Goal: Task Accomplishment & Management: Use online tool/utility

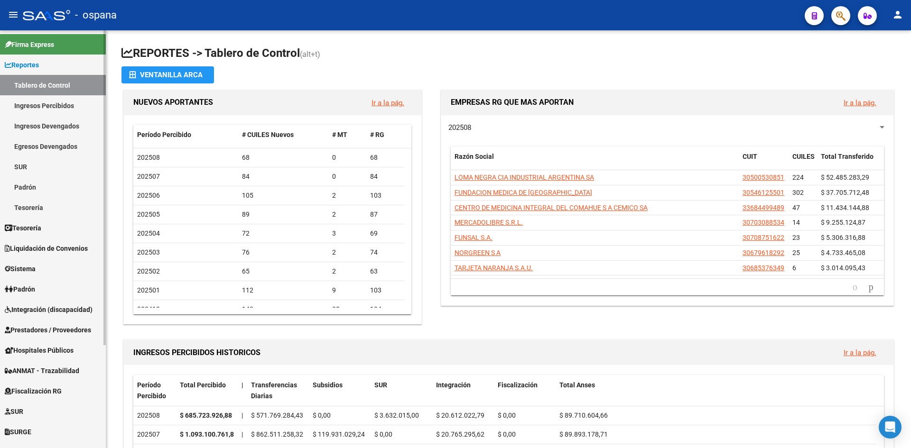
click at [55, 335] on span "Prestadores / Proveedores" at bounding box center [48, 330] width 86 height 10
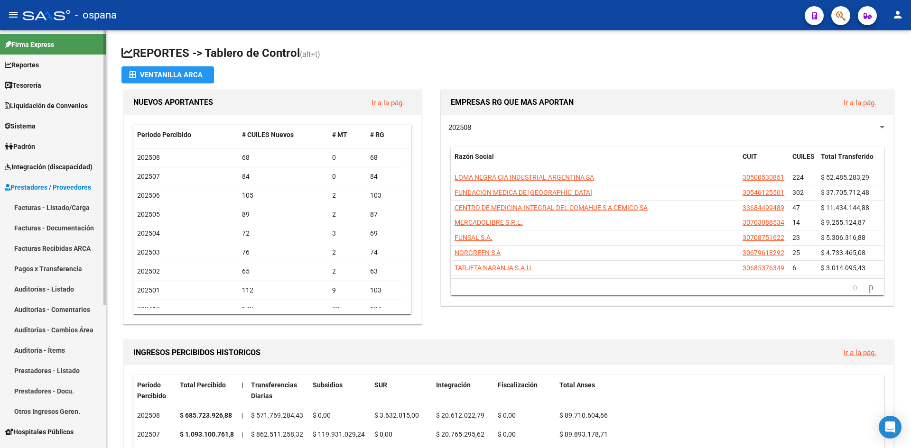
click at [61, 271] on link "Pagos x Transferencia" at bounding box center [53, 268] width 106 height 20
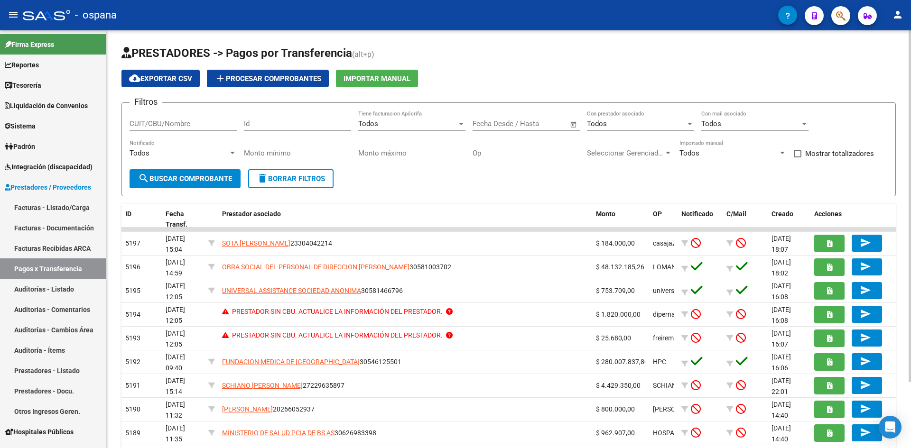
click at [543, 127] on input "text" at bounding box center [535, 124] width 46 height 9
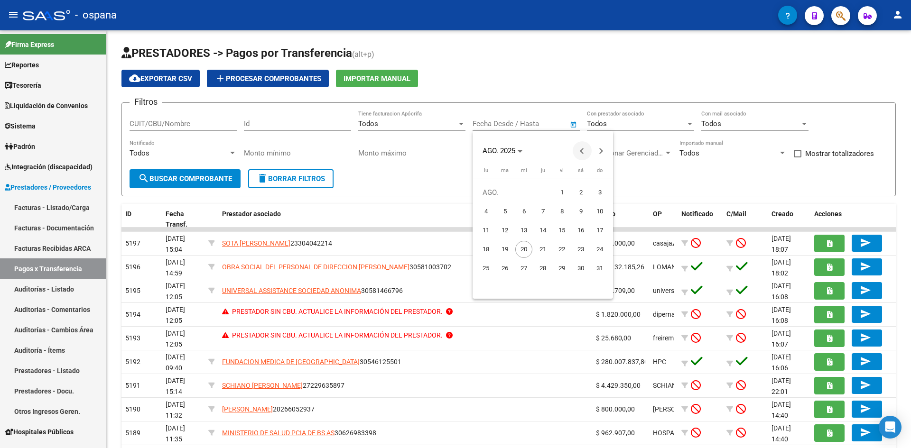
click at [578, 153] on span "Previous month" at bounding box center [581, 150] width 19 height 19
click at [500, 210] on span "1" at bounding box center [504, 211] width 17 height 17
type input "[DATE]"
click at [509, 209] on span "1" at bounding box center [504, 211] width 17 height 17
type input "[DATE]"
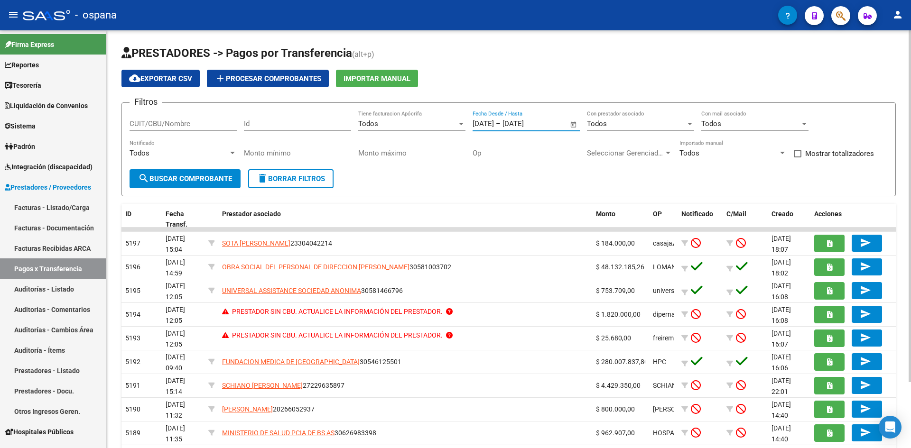
click at [196, 181] on span "search Buscar Comprobante" at bounding box center [185, 179] width 94 height 9
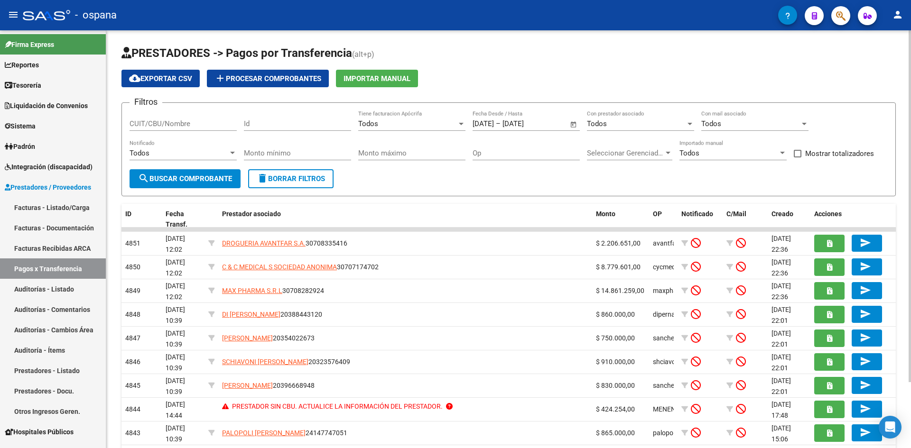
click at [315, 151] on input "Monto mínimo" at bounding box center [297, 153] width 107 height 9
type input "800000"
click at [411, 150] on input "Monto máximo" at bounding box center [411, 153] width 107 height 9
click at [225, 183] on span "search Buscar Comprobante" at bounding box center [185, 179] width 94 height 9
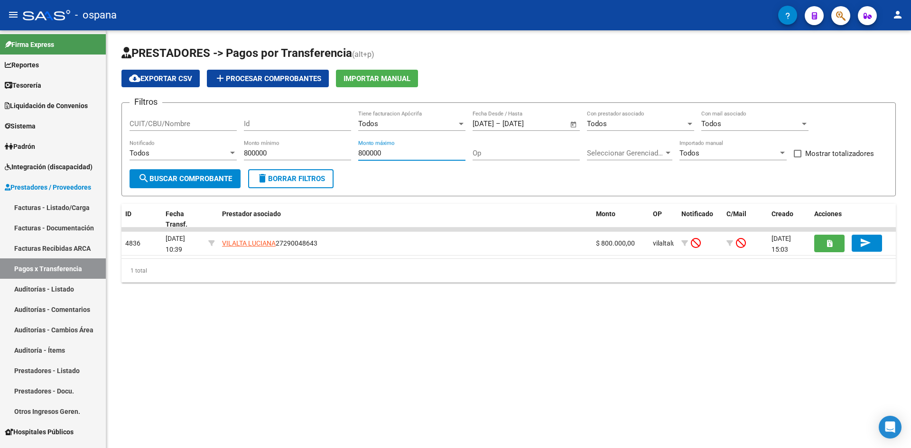
click at [401, 157] on input "800000" at bounding box center [411, 153] width 107 height 9
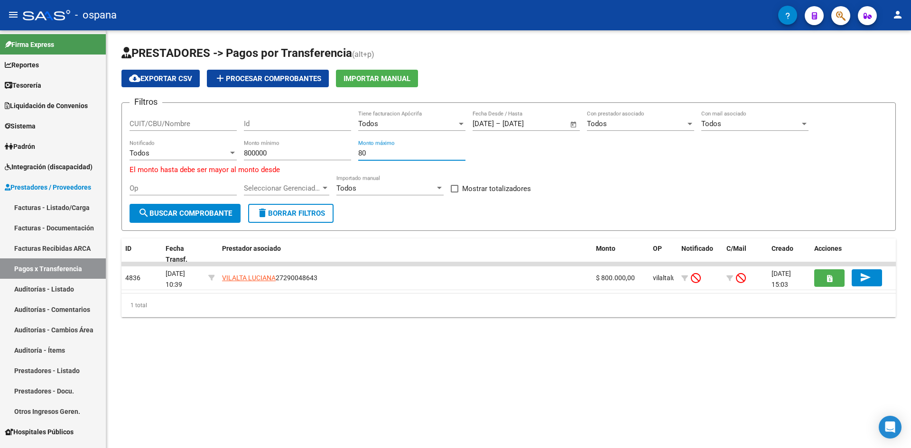
type input "8"
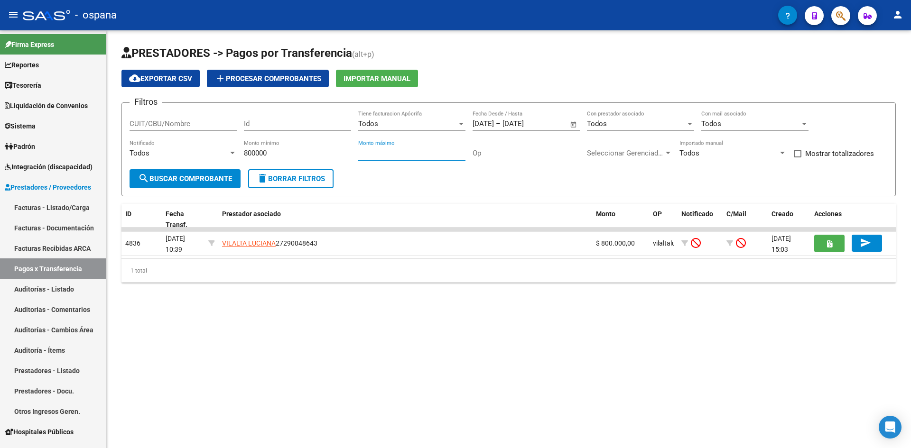
click at [198, 172] on button "search Buscar Comprobante" at bounding box center [184, 178] width 111 height 19
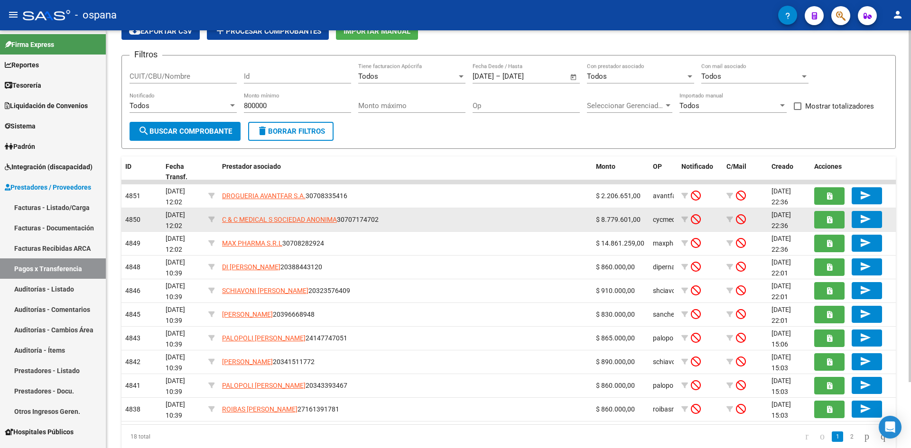
scroll to position [78, 0]
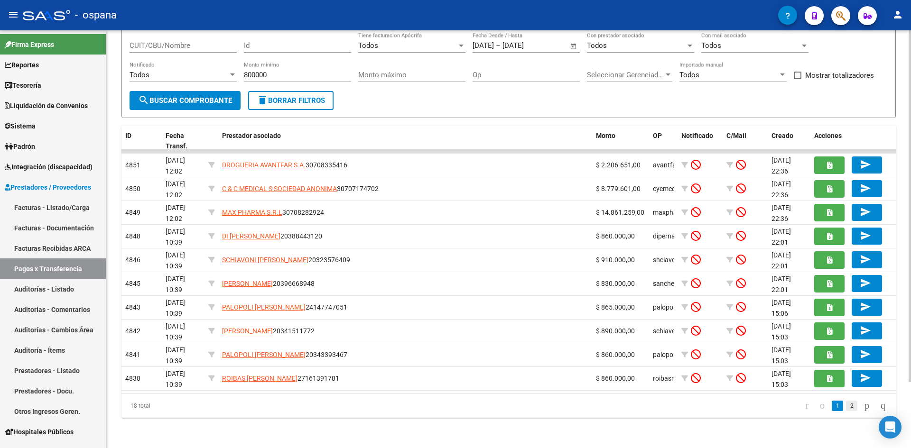
click at [846, 405] on link "2" at bounding box center [851, 406] width 11 height 10
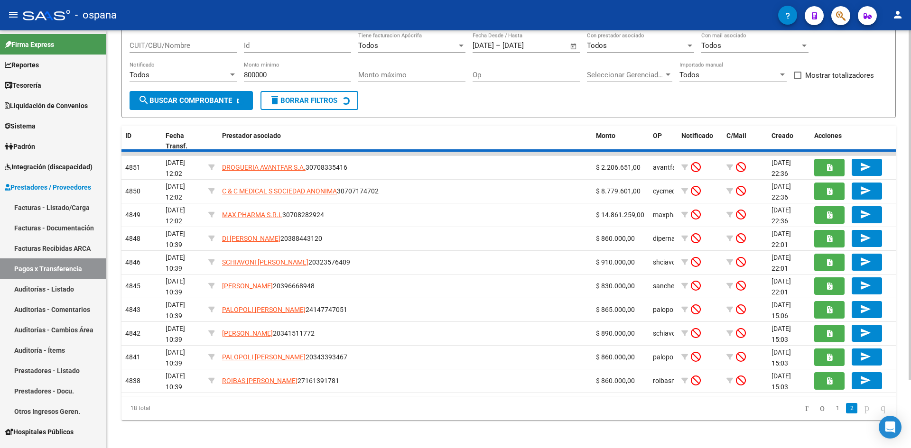
scroll to position [31, 0]
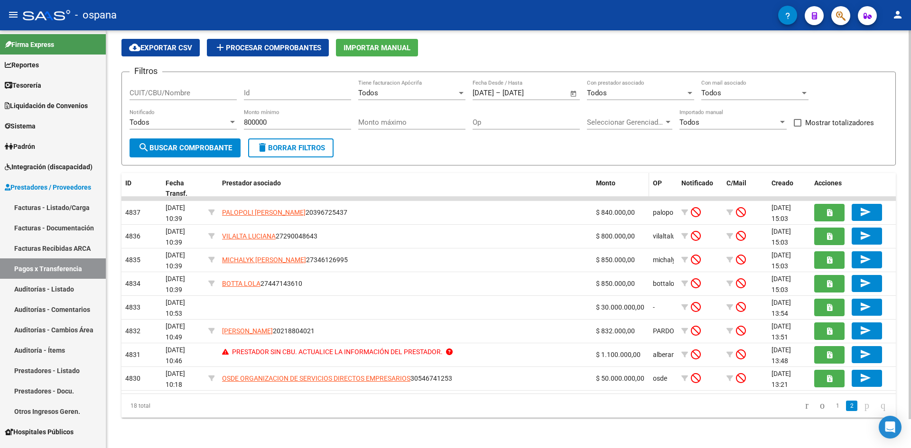
click at [618, 185] on div "Monto" at bounding box center [620, 183] width 49 height 11
click at [609, 184] on span "Monto" at bounding box center [605, 183] width 19 height 8
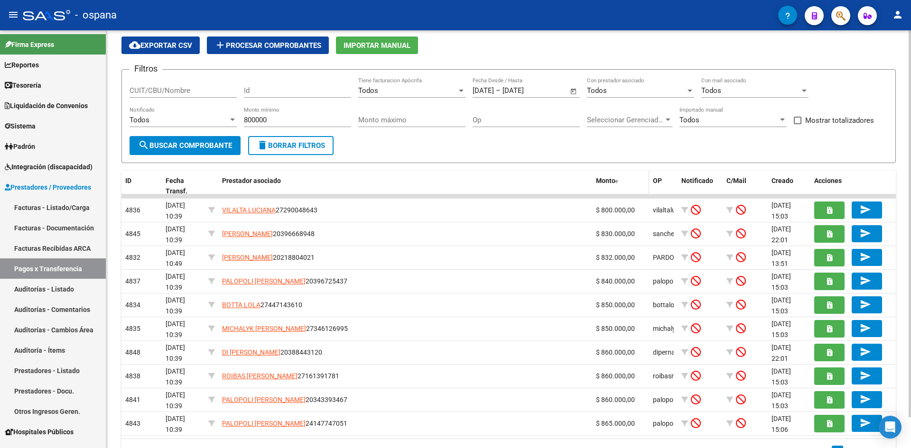
scroll to position [78, 0]
